Goal: Transaction & Acquisition: Book appointment/travel/reservation

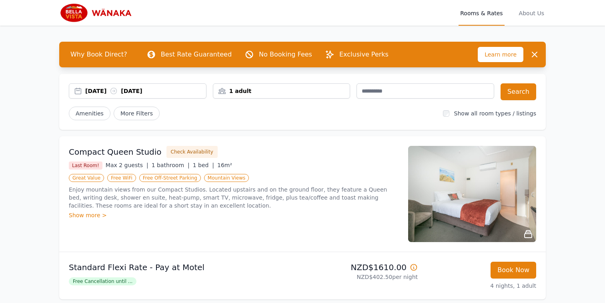
click at [110, 92] on div "[DATE] [DATE]" at bounding box center [145, 91] width 121 height 8
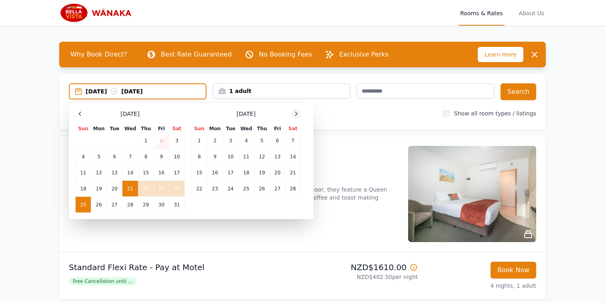
click at [300, 113] on div at bounding box center [296, 114] width 10 height 10
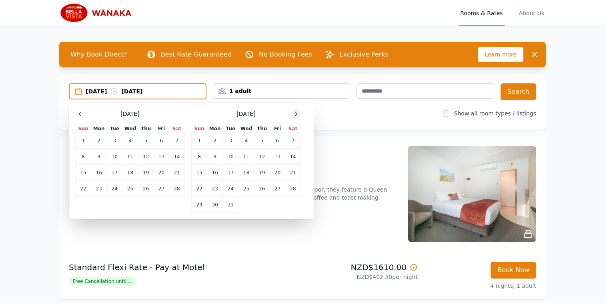
click at [300, 113] on div at bounding box center [296, 114] width 10 height 10
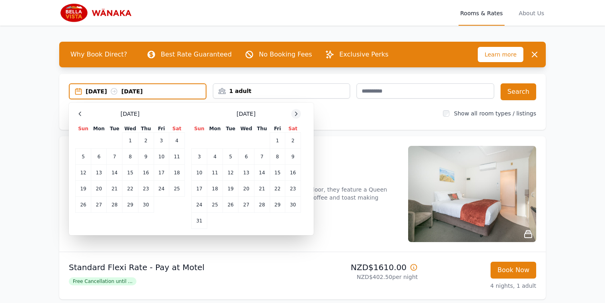
click at [300, 113] on div at bounding box center [296, 114] width 10 height 10
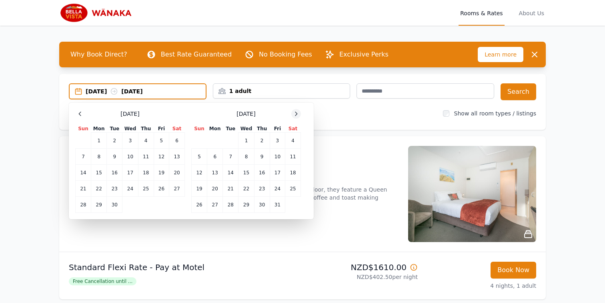
click at [300, 113] on div at bounding box center [296, 114] width 10 height 10
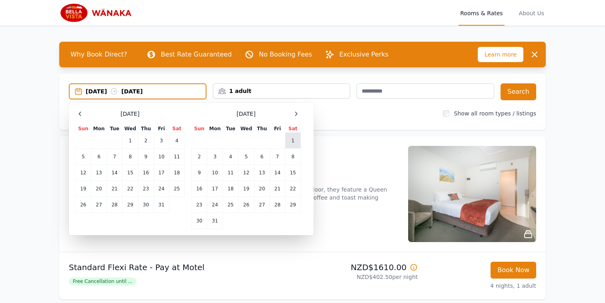
click at [289, 142] on td "1" at bounding box center [293, 141] width 16 height 16
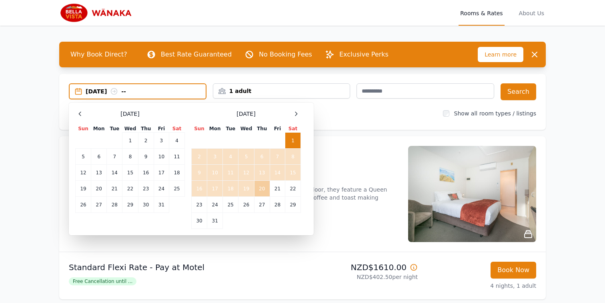
click at [257, 187] on td "20" at bounding box center [262, 189] width 16 height 16
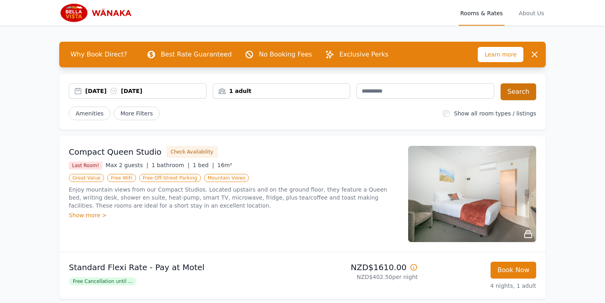
click at [510, 92] on button "Search" at bounding box center [519, 91] width 36 height 17
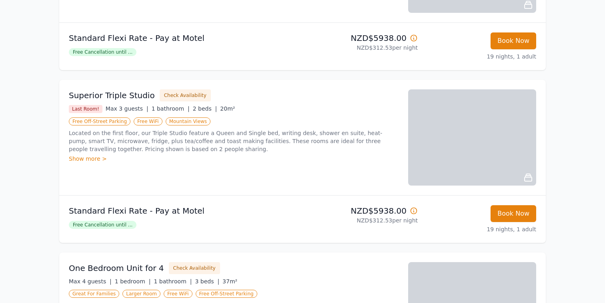
scroll to position [575, 0]
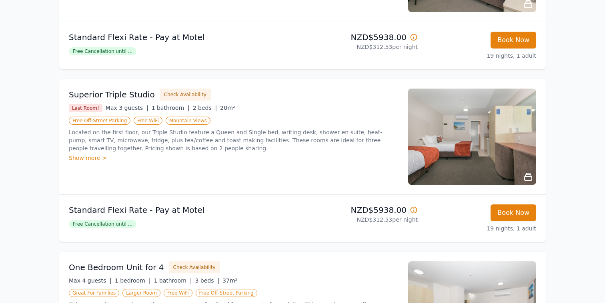
click at [97, 157] on div "Show more >" at bounding box center [234, 158] width 330 height 8
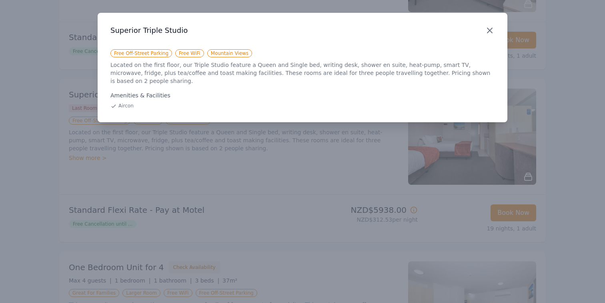
click at [489, 34] on icon "button" at bounding box center [490, 31] width 10 height 10
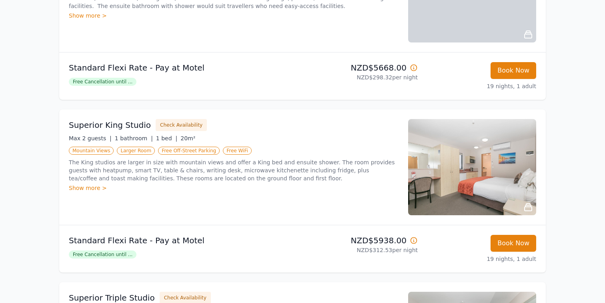
scroll to position [375, 0]
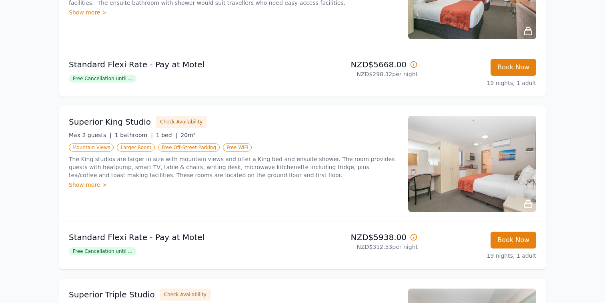
click at [79, 185] on div "Show more >" at bounding box center [234, 185] width 330 height 8
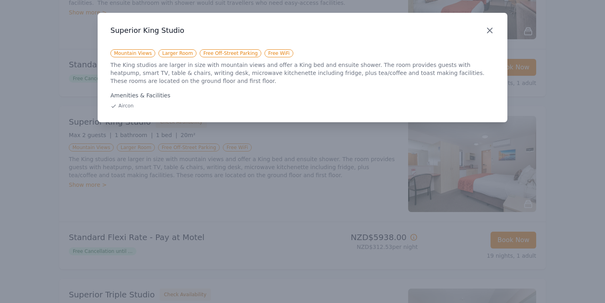
click at [489, 28] on icon "button" at bounding box center [490, 31] width 10 height 10
